Goal: Navigation & Orientation: Find specific page/section

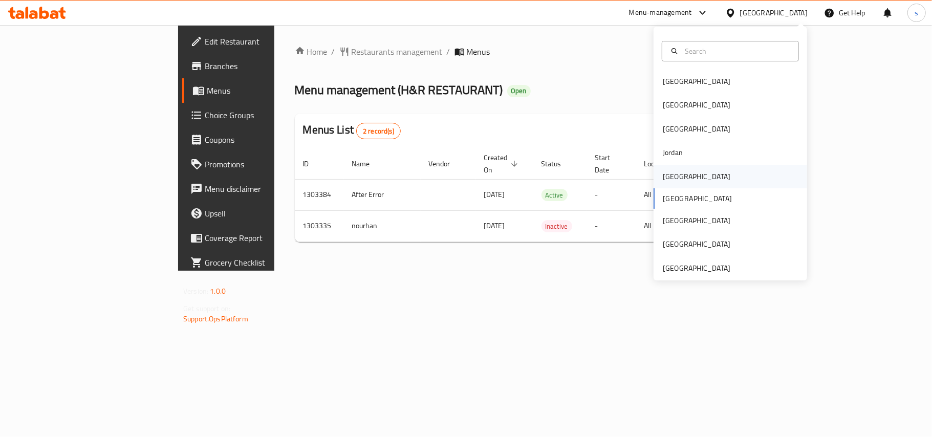
click at [671, 176] on div "[GEOGRAPHIC_DATA]" at bounding box center [697, 176] width 68 height 11
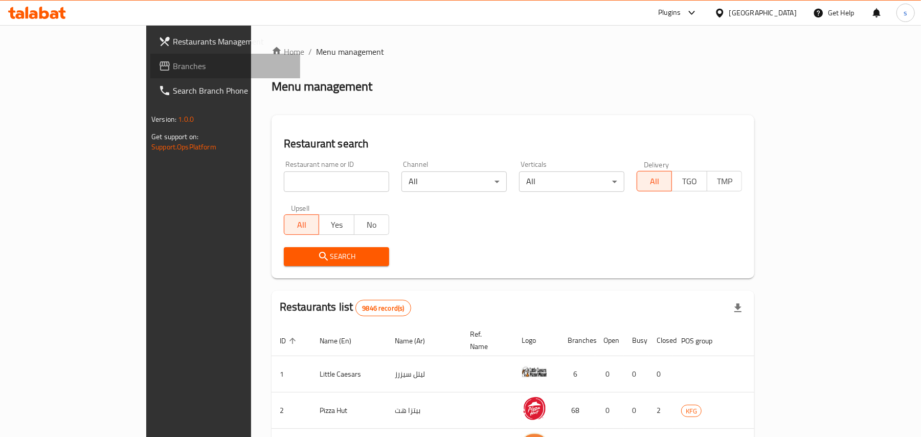
click at [173, 68] on span "Branches" at bounding box center [232, 66] width 119 height 12
